Goal: Task Accomplishment & Management: Use online tool/utility

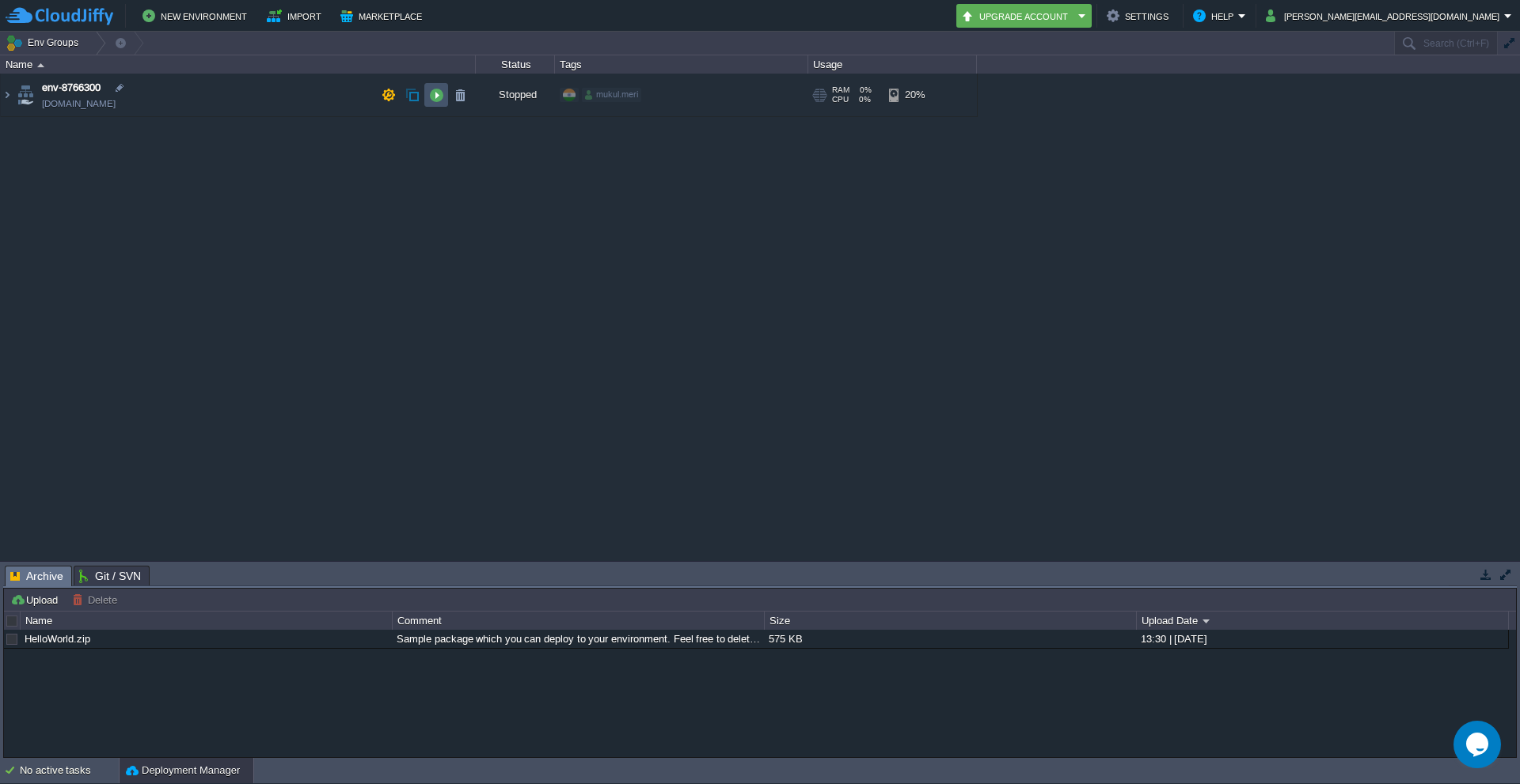
click at [436, 96] on button "button" at bounding box center [437, 95] width 14 height 14
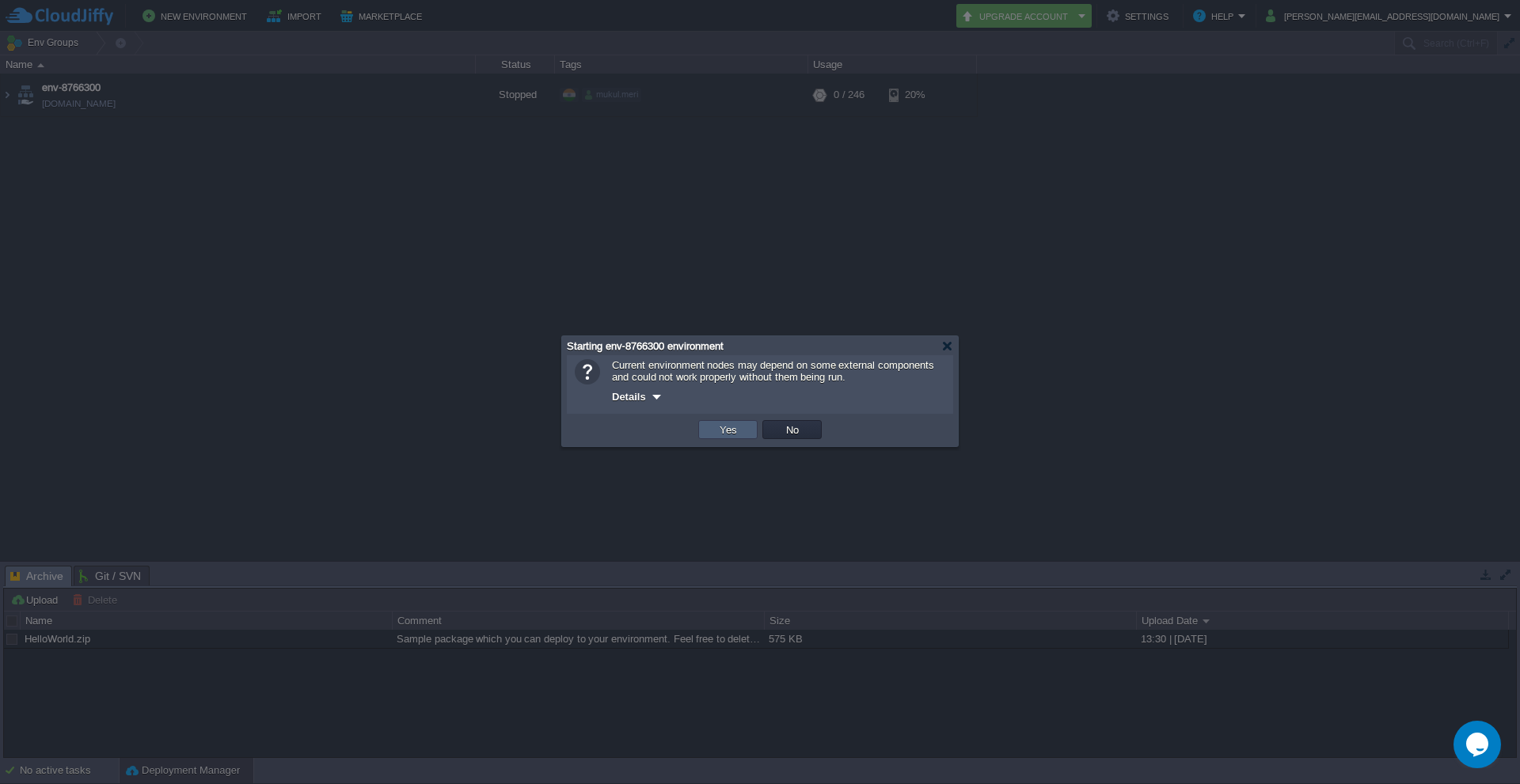
click at [721, 433] on button "Yes" at bounding box center [728, 430] width 27 height 14
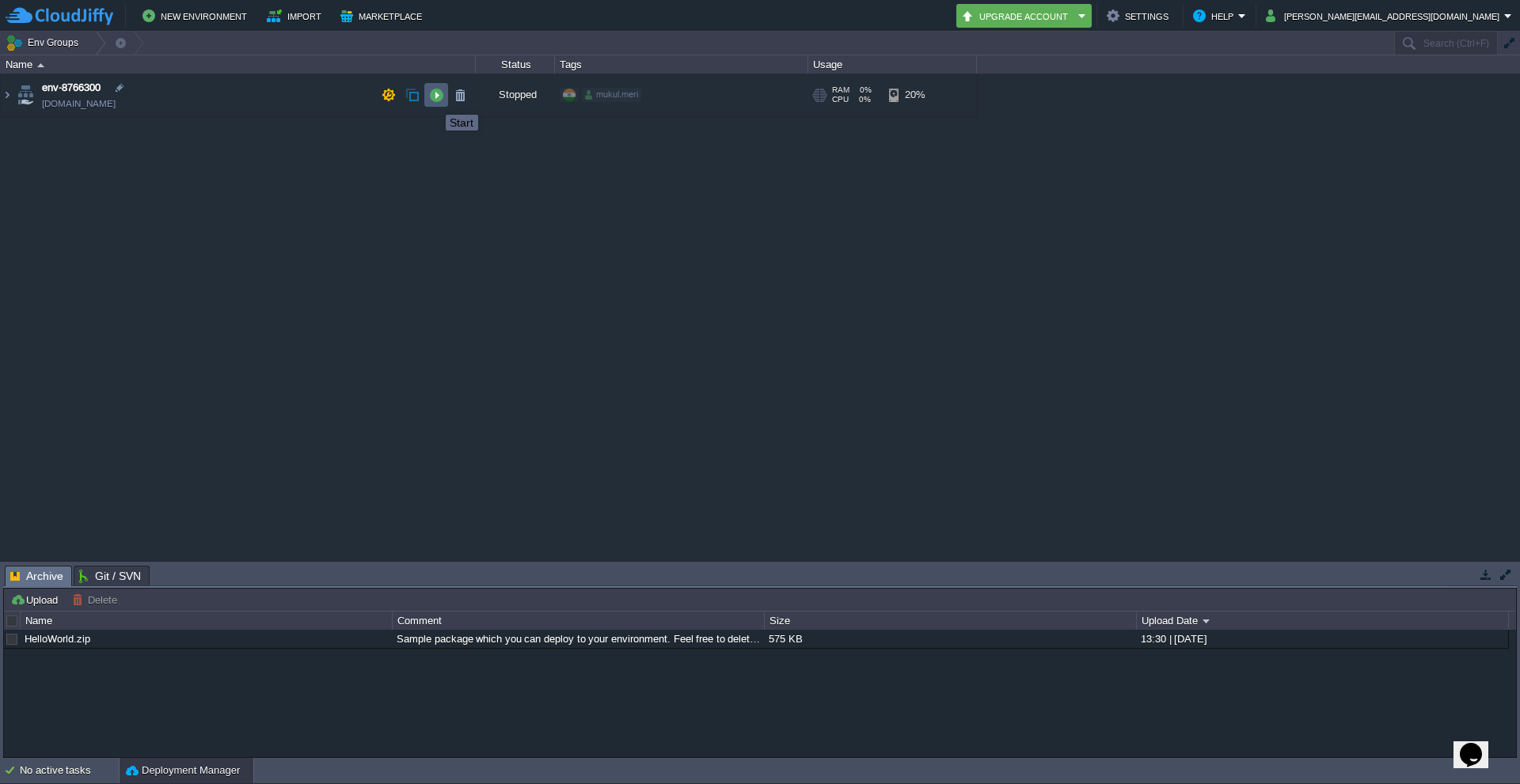
click at [434, 101] on button "button" at bounding box center [437, 95] width 14 height 14
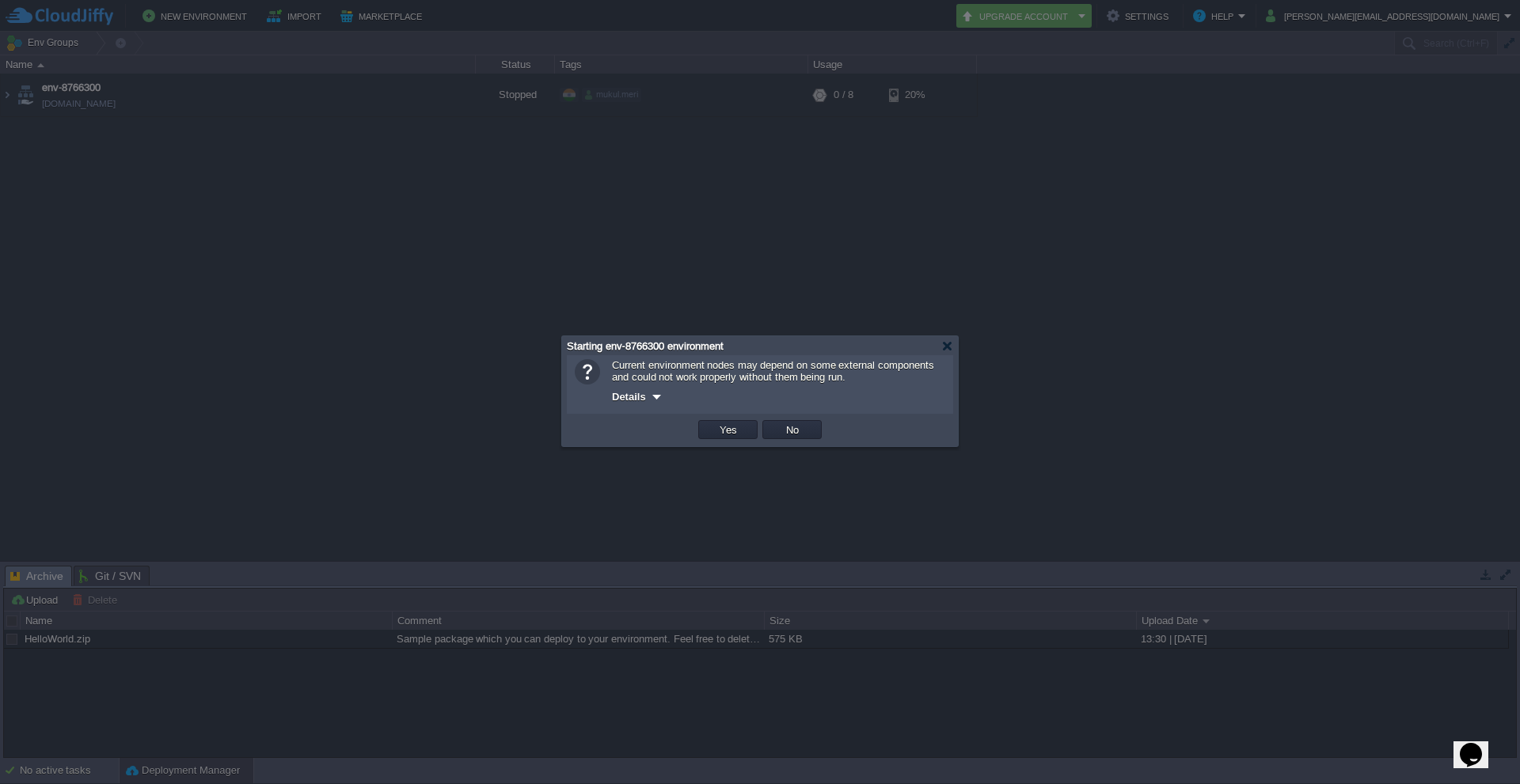
click at [691, 421] on td "OK Yes No Cancel" at bounding box center [760, 429] width 378 height 23
click at [706, 437] on td "Yes" at bounding box center [728, 429] width 59 height 19
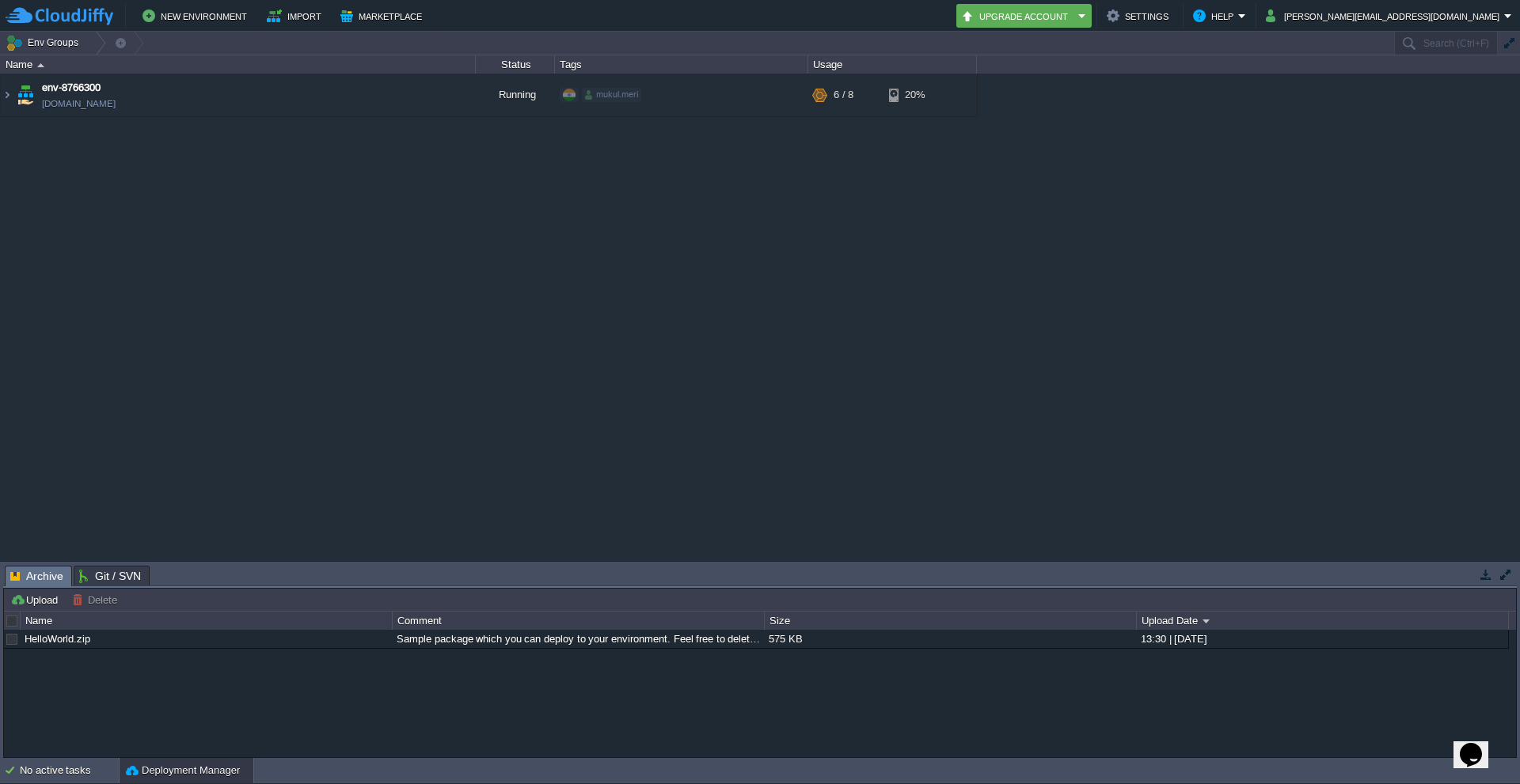
click at [927, 175] on div "env-8766300 env-8766300.cloudjiffy.net Running mukul.meri + Add to Env Group RA…" at bounding box center [760, 317] width 1520 height 487
click at [443, 97] on td at bounding box center [436, 95] width 23 height 23
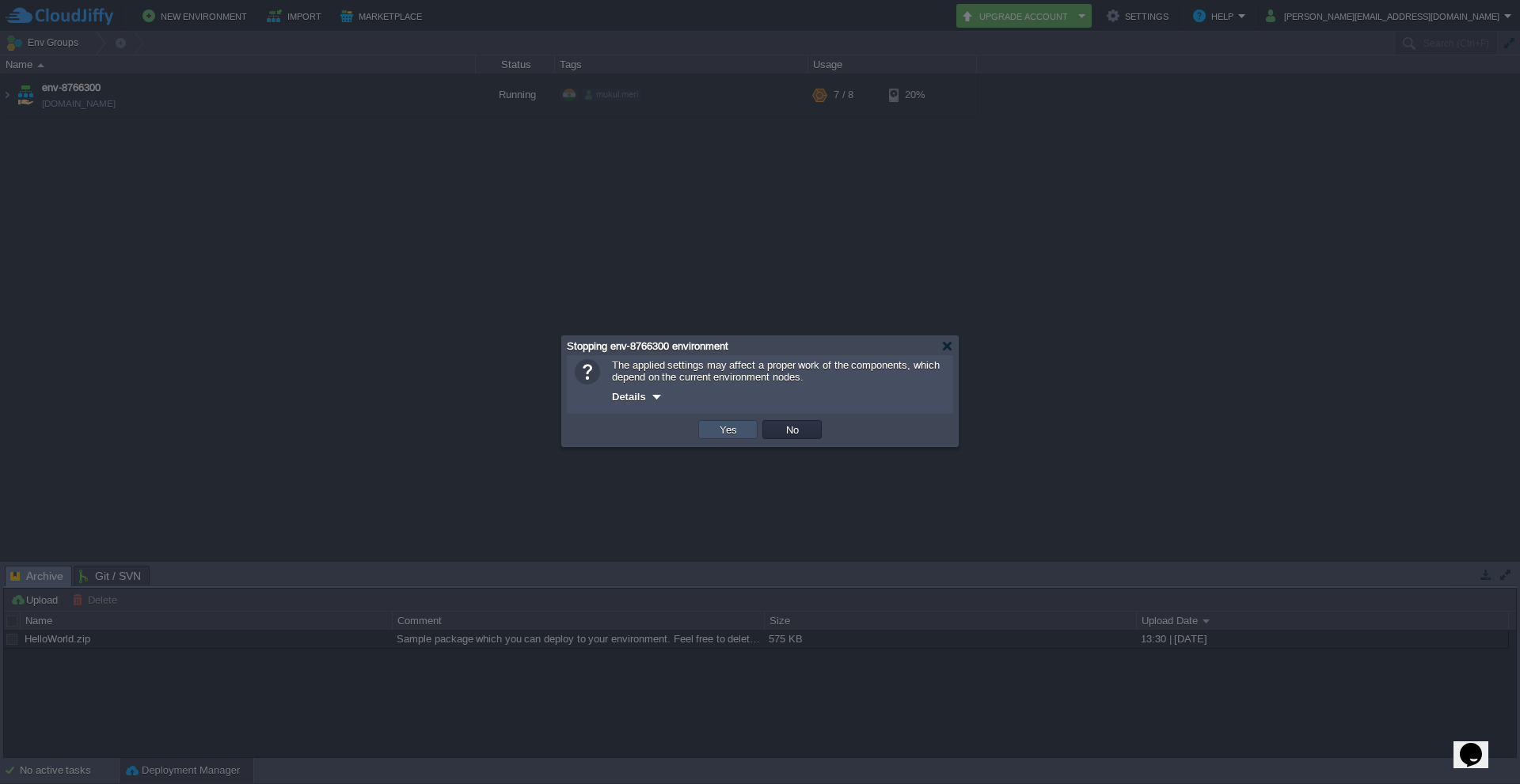
click at [732, 431] on button "Yes" at bounding box center [728, 430] width 27 height 14
